Goal: Check status

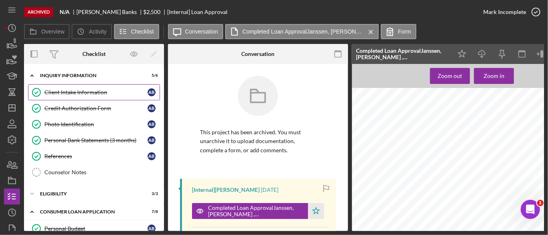
scroll to position [80, 0]
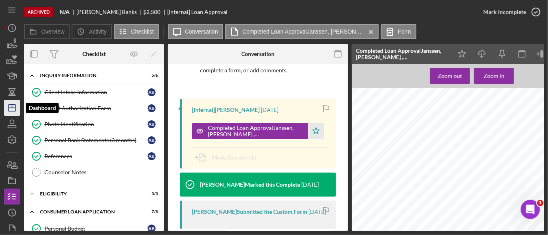
click at [14, 108] on line "button" at bounding box center [12, 108] width 6 height 0
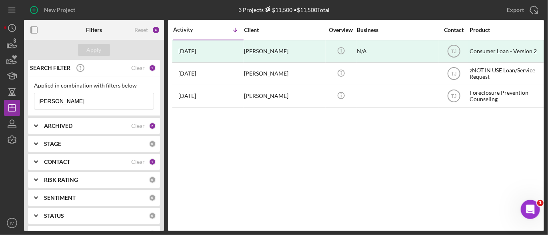
drag, startPoint x: 38, startPoint y: 96, endPoint x: 27, endPoint y: 103, distance: 12.6
click at [27, 103] on div "SEARCH FILTER Clear 1 Applied in combination with filters below [PERSON_NAME] I…" at bounding box center [94, 145] width 140 height 171
paste input "[PERSON_NAME]"
type input "[PERSON_NAME]"
click at [35, 162] on polyline at bounding box center [35, 162] width 3 height 2
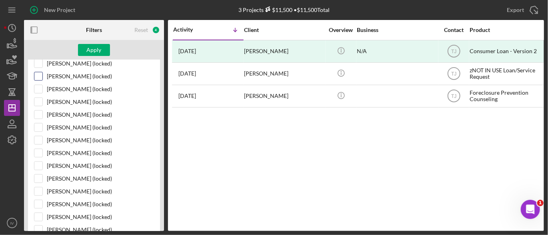
scroll to position [520, 0]
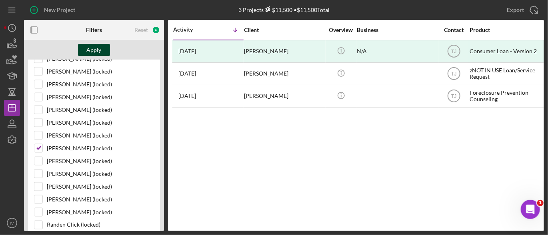
click at [96, 48] on div "Apply" at bounding box center [94, 50] width 15 height 12
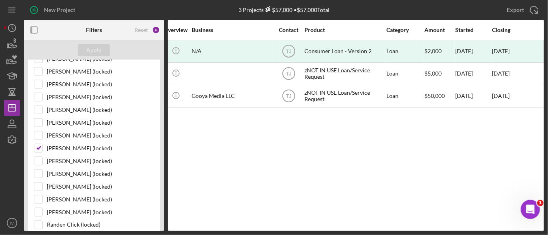
scroll to position [0, 0]
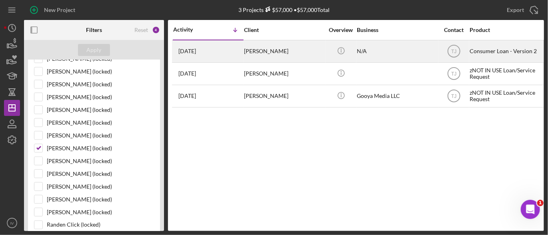
click at [248, 51] on div "[PERSON_NAME]" at bounding box center [284, 51] width 80 height 21
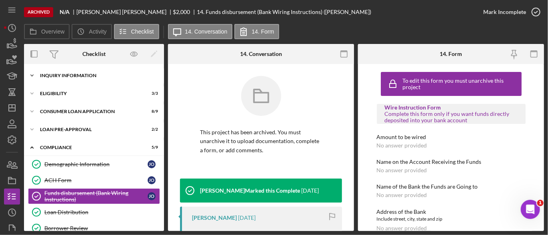
click at [88, 75] on div "Inquiry Information" at bounding box center [97, 75] width 114 height 5
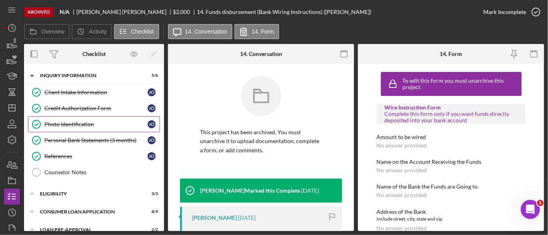
click at [68, 124] on div "Photo Identification" at bounding box center [95, 124] width 103 height 6
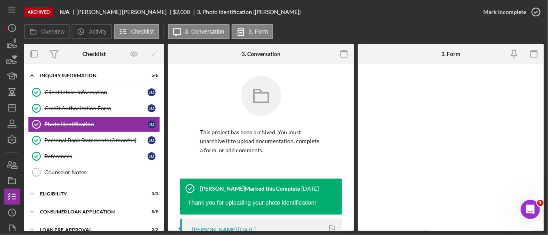
scroll to position [160, 0]
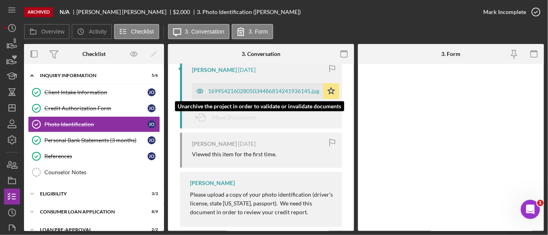
click at [293, 92] on div "16995421602805034486814241936145.jpg" at bounding box center [263, 91] width 111 height 6
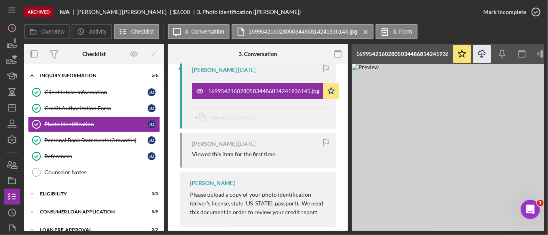
click at [485, 54] on icon "Icon/Download" at bounding box center [482, 54] width 18 height 18
click at [111, 140] on div "Personal Bank Statements (3 months)" at bounding box center [95, 140] width 103 height 6
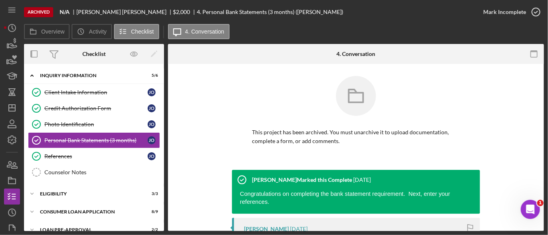
scroll to position [160, 0]
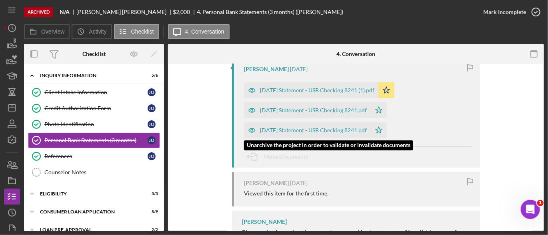
click at [296, 127] on div "[DATE] Statement - USB Checking 8241.pdf" at bounding box center [313, 130] width 107 height 6
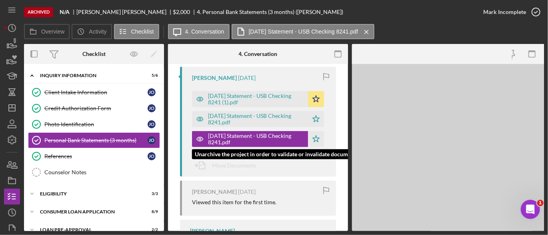
scroll to position [177, 0]
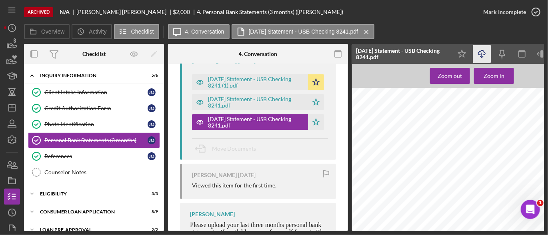
click at [482, 52] on icon "Icon/Download" at bounding box center [482, 54] width 18 height 18
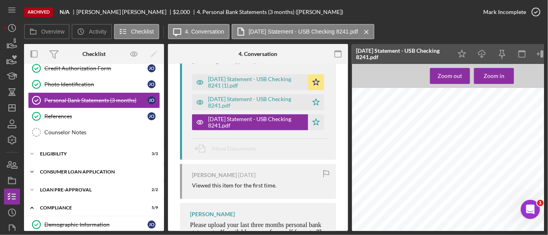
click at [108, 170] on div "Consumer Loan Application" at bounding box center [97, 172] width 114 height 5
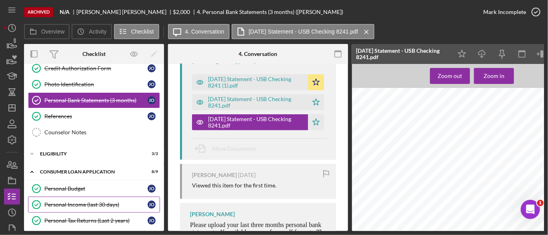
click at [86, 205] on div "Personal Income (last 30 days)" at bounding box center [95, 205] width 103 height 6
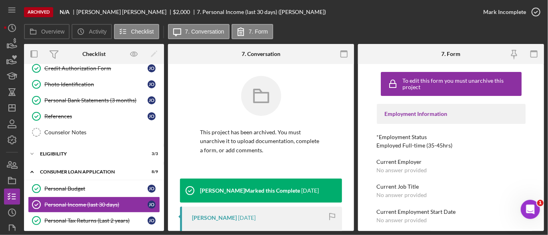
scroll to position [120, 0]
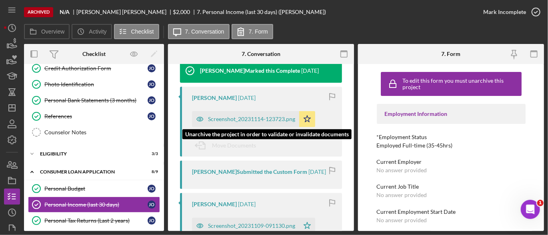
click at [269, 120] on div "Screenshot_20231114-123723.png" at bounding box center [251, 119] width 87 height 6
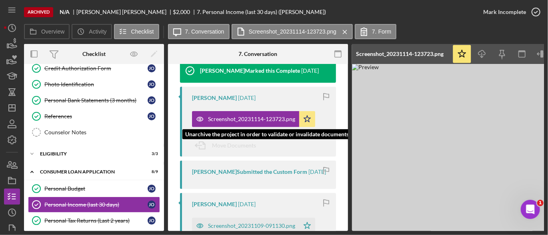
scroll to position [200, 0]
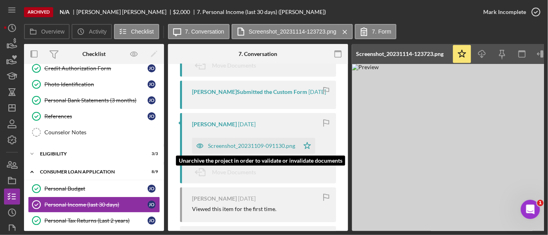
click at [252, 145] on div "Screenshot_20231109-091130.png" at bounding box center [251, 146] width 87 height 6
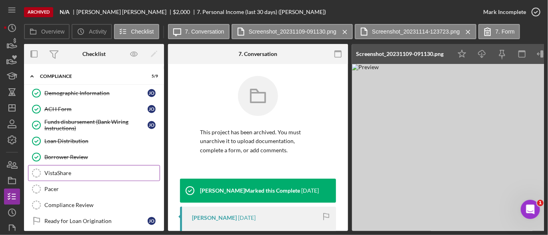
scroll to position [280, 0]
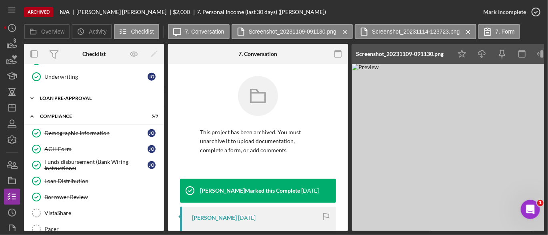
click at [93, 91] on div "Icon/Expander Loan Pre-Approval 2 / 2" at bounding box center [94, 98] width 140 height 16
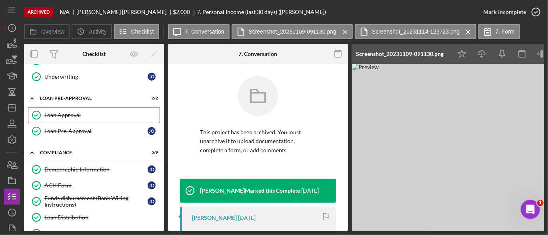
click at [70, 112] on div "Loan Approval" at bounding box center [101, 115] width 115 height 6
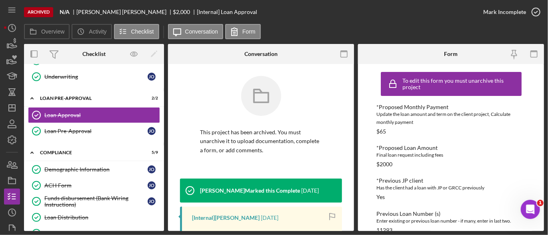
scroll to position [120, 0]
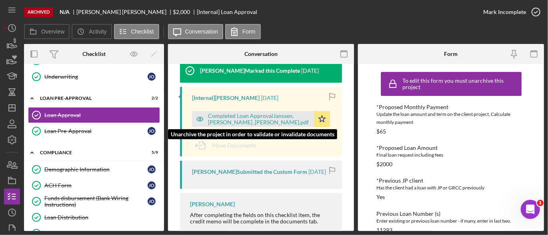
click at [252, 123] on div "Completed Loan ApprovalJanssen, [PERSON_NAME] ,[PERSON_NAME].pdf" at bounding box center [259, 119] width 102 height 13
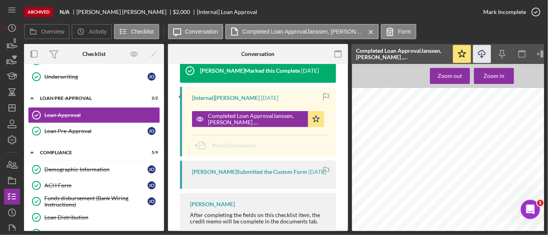
click at [481, 55] on icon "button" at bounding box center [482, 52] width 7 height 4
